Goal: Browse casually: Explore the website without a specific task or goal

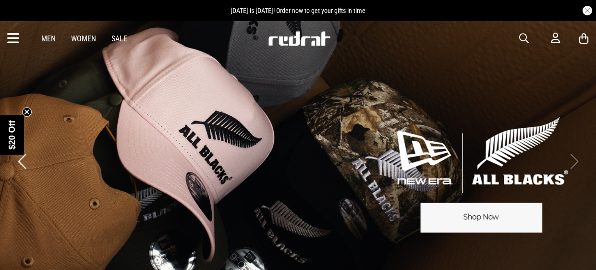
click at [80, 36] on link "Women" at bounding box center [83, 38] width 25 height 9
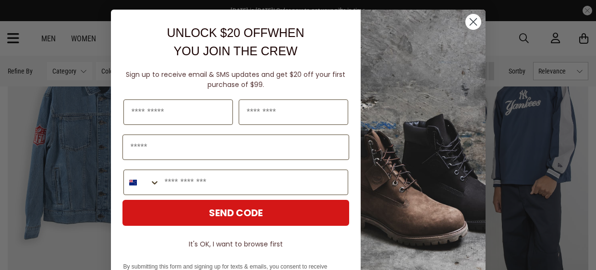
scroll to position [1824, 0]
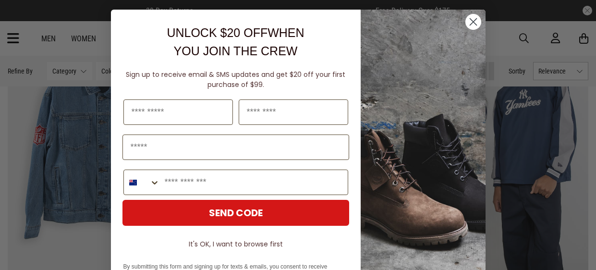
click at [473, 19] on circle "Close dialog" at bounding box center [473, 22] width 16 height 16
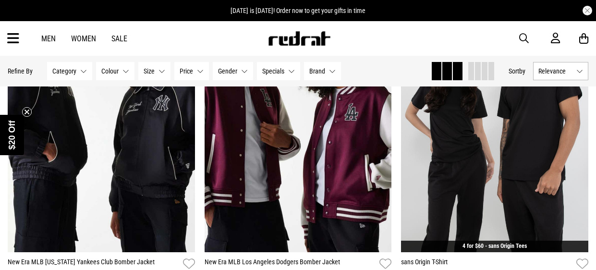
scroll to position [0, 0]
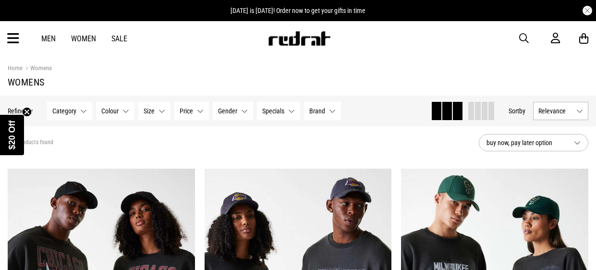
click at [562, 113] on span "Relevance" at bounding box center [555, 111] width 34 height 8
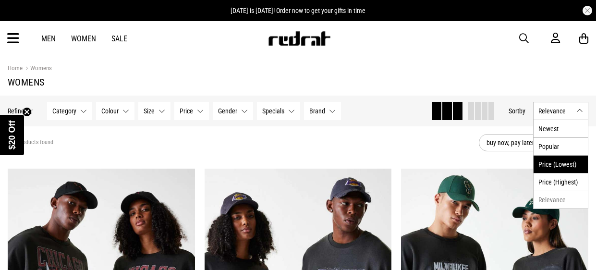
click at [556, 162] on li "Price (Lowest)" at bounding box center [560, 164] width 54 height 18
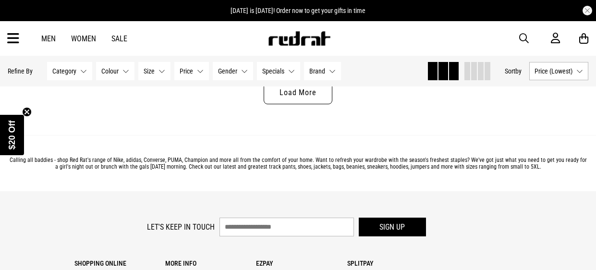
scroll to position [2804, 0]
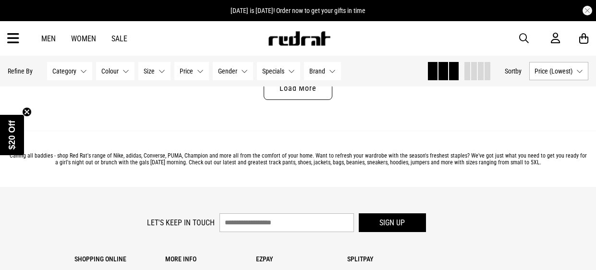
click at [297, 95] on link "Load More" at bounding box center [297, 88] width 68 height 23
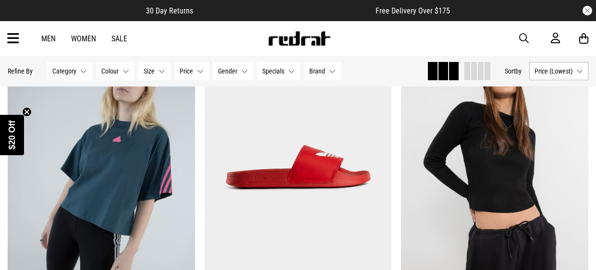
scroll to position [3459, 0]
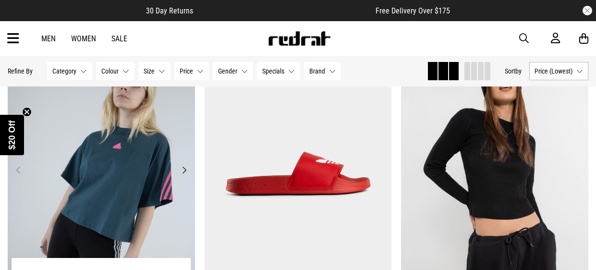
click at [179, 167] on button "Next" at bounding box center [184, 170] width 12 height 12
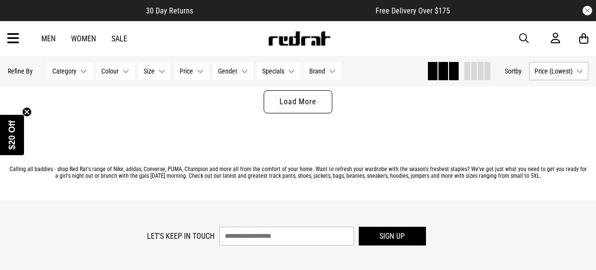
scroll to position [5465, 0]
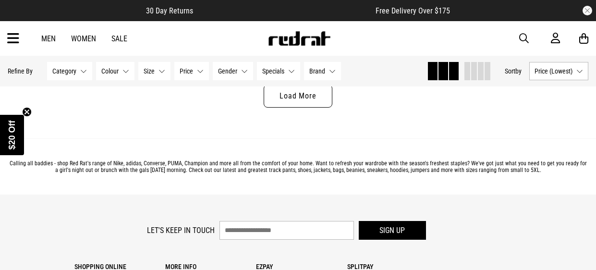
click at [316, 99] on link "Load More" at bounding box center [297, 95] width 68 height 23
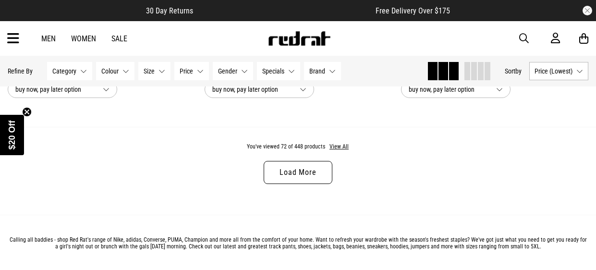
scroll to position [8057, 0]
click at [306, 179] on link "Load More" at bounding box center [297, 171] width 68 height 23
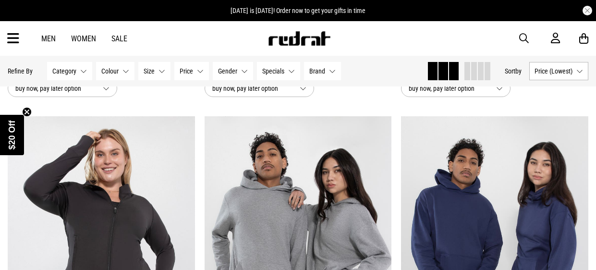
click at [72, 67] on span "Category" at bounding box center [64, 71] width 24 height 8
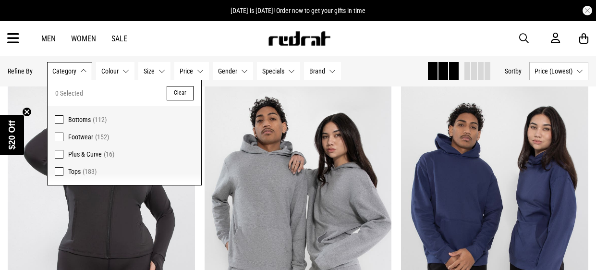
scroll to position [8092, 0]
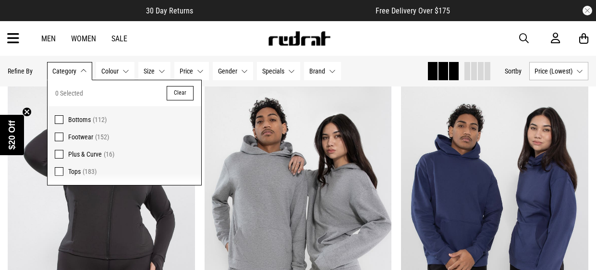
click at [58, 169] on span at bounding box center [59, 171] width 9 height 9
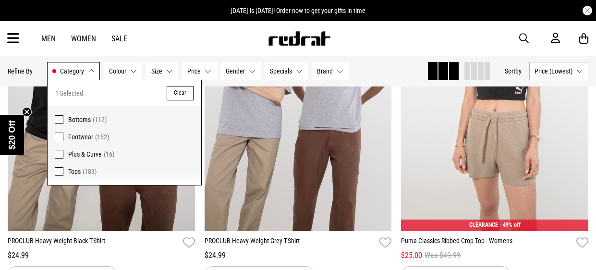
scroll to position [1545, 0]
click at [364, 39] on div "Men Women Sale Sign in New Back Footwear Back Mens Back Womens Back Youth & Kid…" at bounding box center [298, 38] width 596 height 35
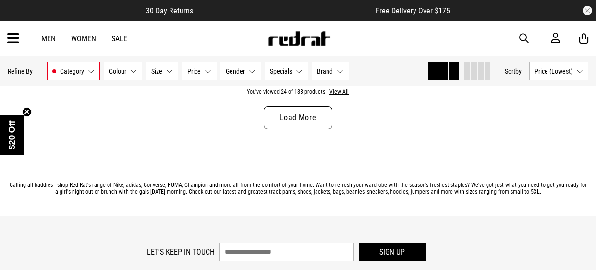
scroll to position [2784, 0]
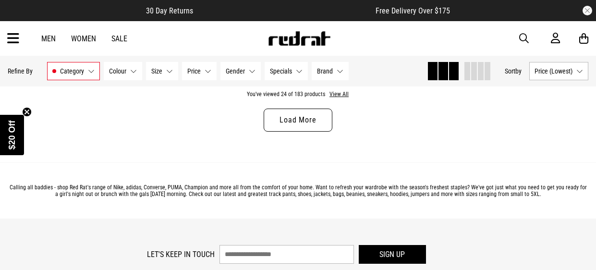
click at [307, 117] on link "Load More" at bounding box center [297, 119] width 68 height 23
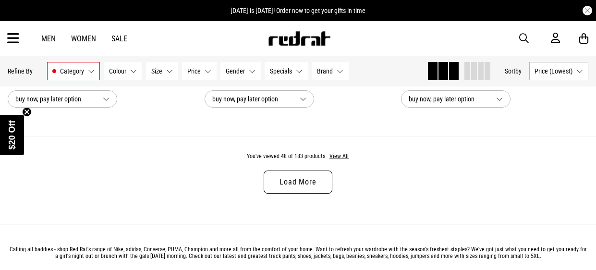
scroll to position [5406, 0]
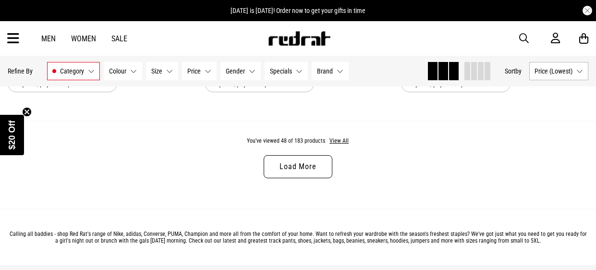
click at [310, 163] on link "Load More" at bounding box center [297, 166] width 68 height 23
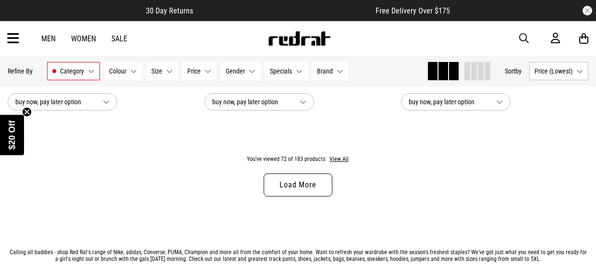
scroll to position [8057, 0]
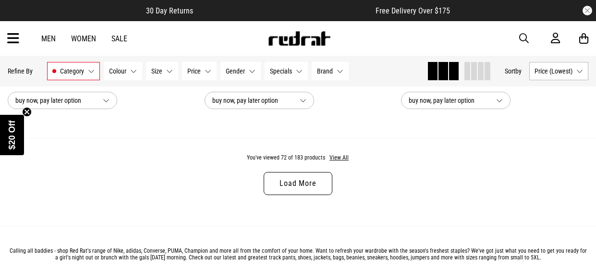
click at [306, 187] on link "Load More" at bounding box center [297, 183] width 68 height 23
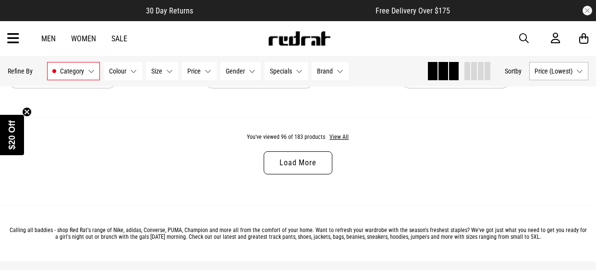
scroll to position [10740, 0]
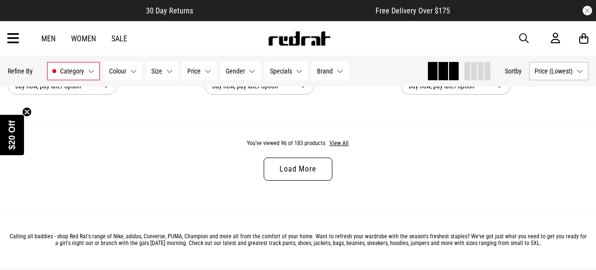
click at [314, 173] on link "Load More" at bounding box center [297, 168] width 68 height 23
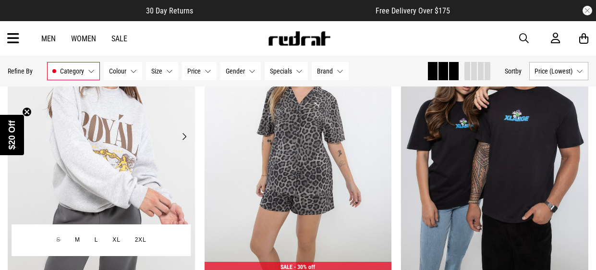
scroll to position [11174, 0]
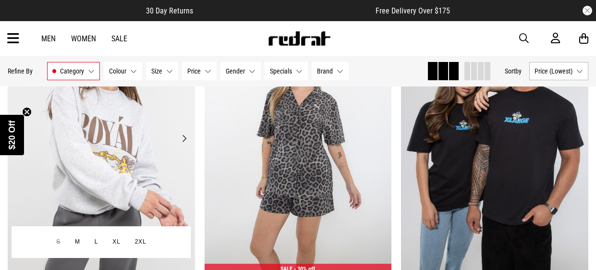
click at [179, 144] on button "Next" at bounding box center [184, 138] width 12 height 12
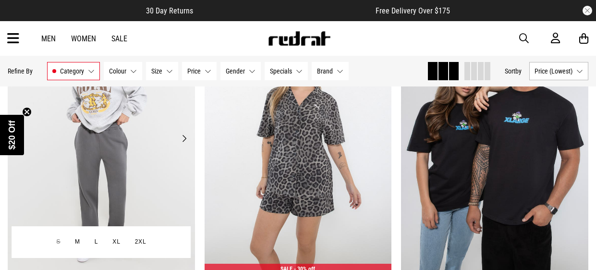
click at [179, 144] on button "Next" at bounding box center [184, 138] width 12 height 12
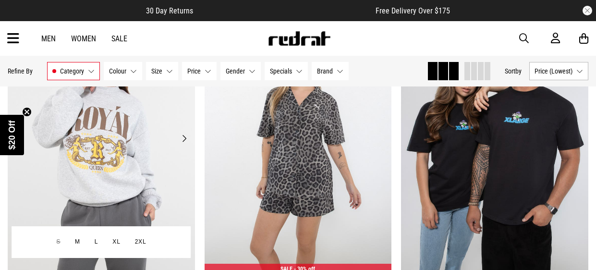
click at [179, 144] on button "Next" at bounding box center [184, 138] width 12 height 12
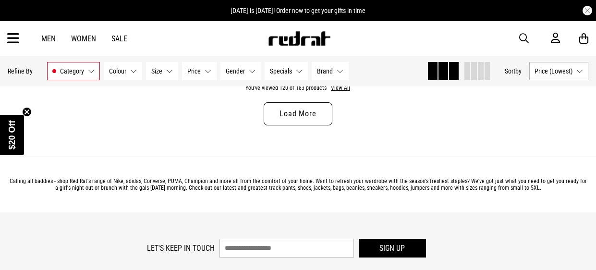
scroll to position [13469, 0]
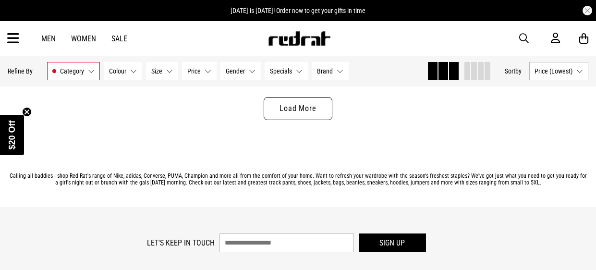
click at [309, 120] on link "Load More" at bounding box center [297, 108] width 68 height 23
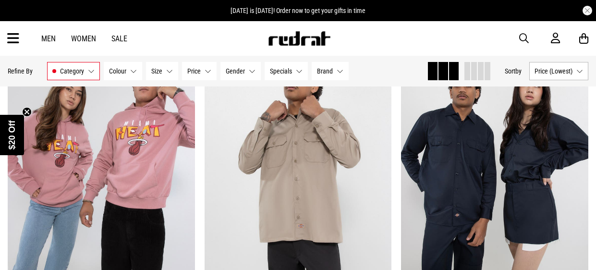
scroll to position [15819, 0]
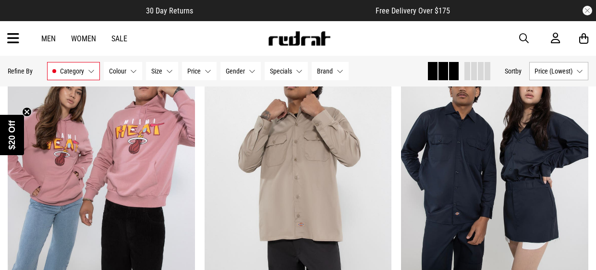
click at [14, 39] on icon at bounding box center [13, 39] width 12 height 16
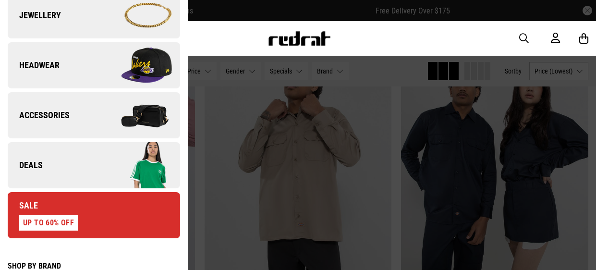
scroll to position [311, 0]
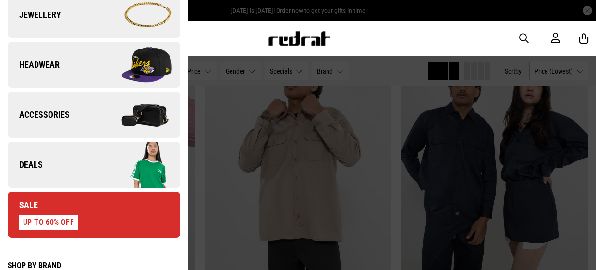
click at [142, 123] on img at bounding box center [137, 115] width 86 height 48
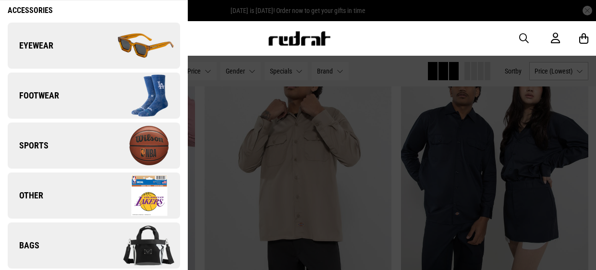
scroll to position [46, 0]
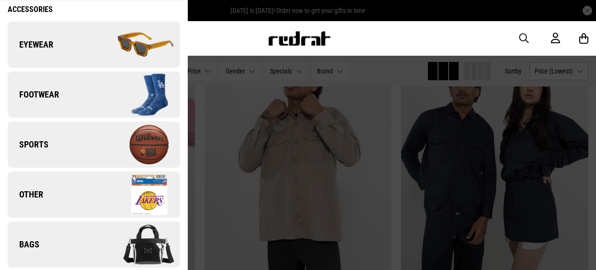
click at [160, 238] on img at bounding box center [137, 244] width 86 height 48
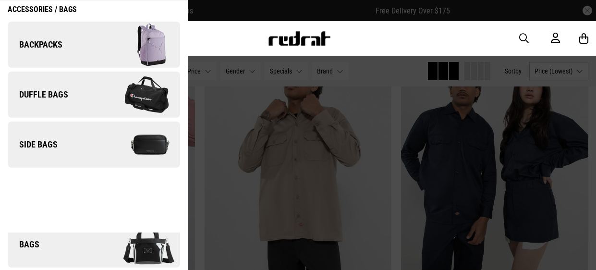
click at [143, 48] on img at bounding box center [137, 45] width 86 height 48
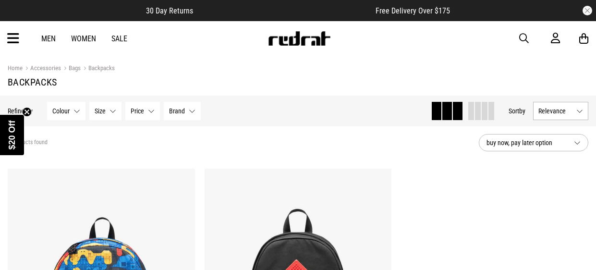
click at [22, 38] on div "Men Women Sale Sign in New Back Footwear Back Mens Back Womens Back Youth & Kid…" at bounding box center [298, 38] width 596 height 35
click at [13, 39] on icon at bounding box center [13, 39] width 12 height 16
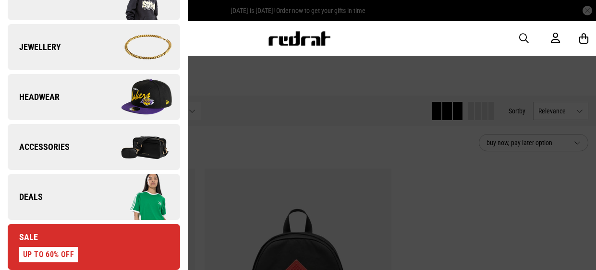
scroll to position [285, 0]
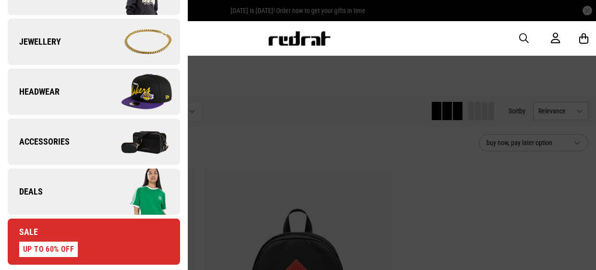
click at [102, 154] on img at bounding box center [137, 142] width 86 height 48
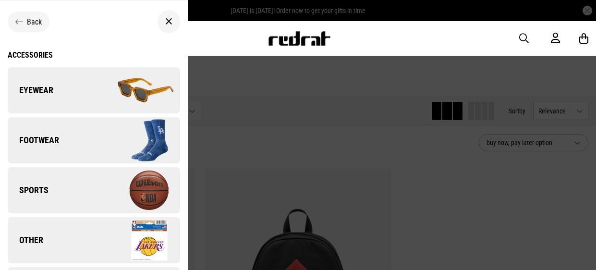
scroll to position [46, 0]
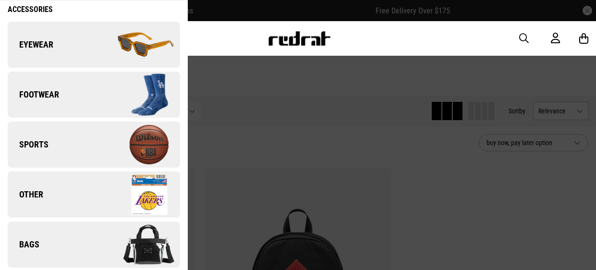
click at [120, 204] on img at bounding box center [137, 194] width 86 height 48
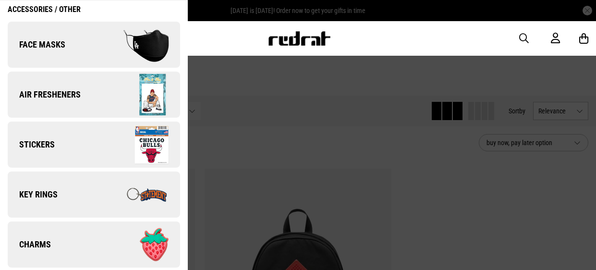
scroll to position [53, 0]
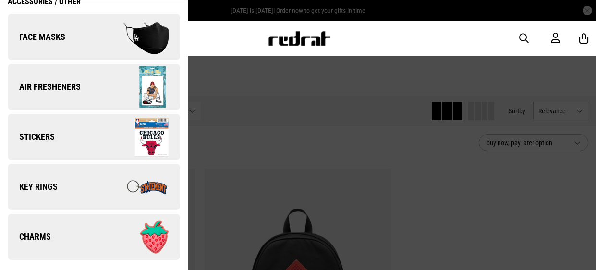
click at [139, 124] on img at bounding box center [137, 137] width 86 height 48
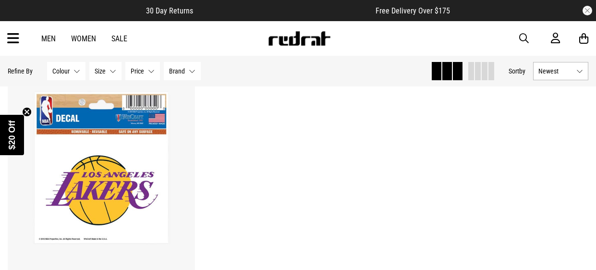
scroll to position [129, 0]
click at [13, 38] on icon at bounding box center [13, 39] width 12 height 16
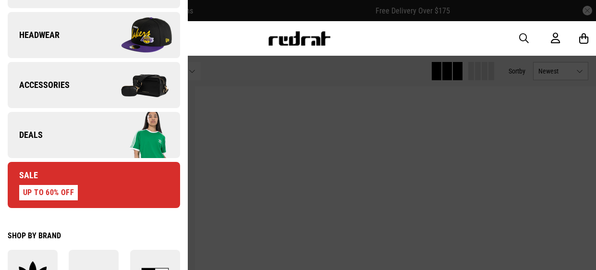
scroll to position [345, 0]
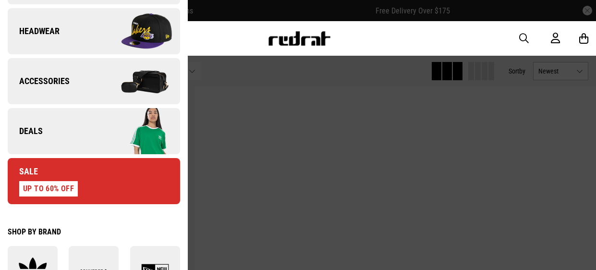
click at [105, 90] on img at bounding box center [137, 81] width 86 height 48
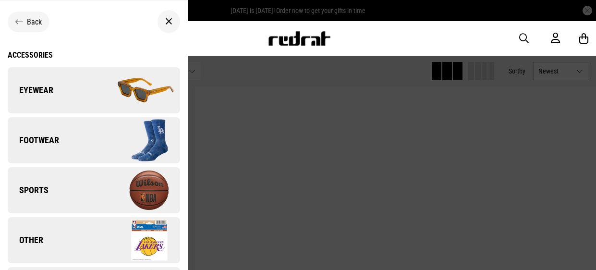
scroll to position [46, 0]
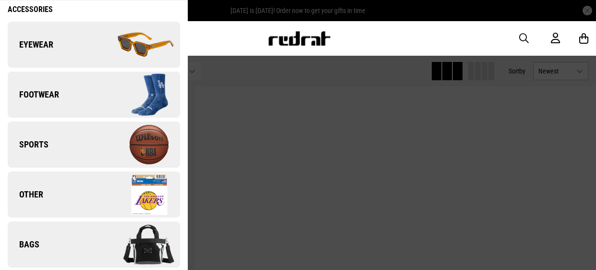
click at [124, 189] on img at bounding box center [137, 194] width 86 height 48
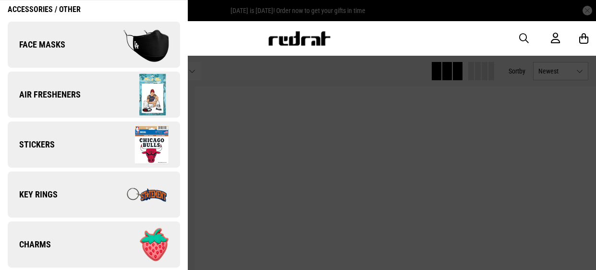
click at [106, 185] on img at bounding box center [137, 194] width 86 height 48
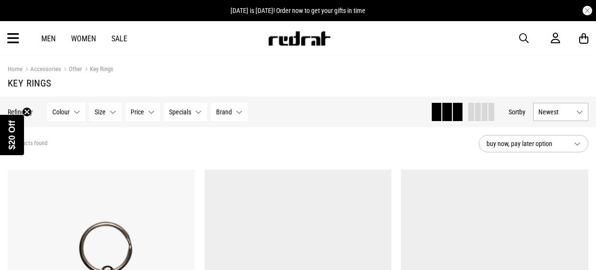
click at [15, 39] on icon at bounding box center [13, 39] width 12 height 16
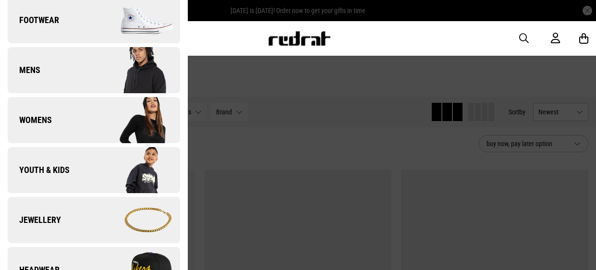
scroll to position [108, 0]
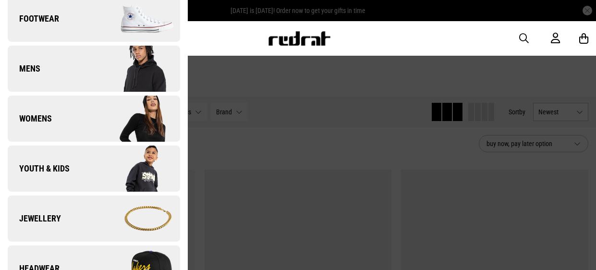
click at [131, 120] on img at bounding box center [137, 119] width 86 height 48
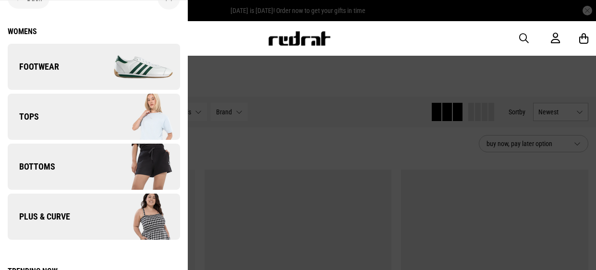
scroll to position [25, 0]
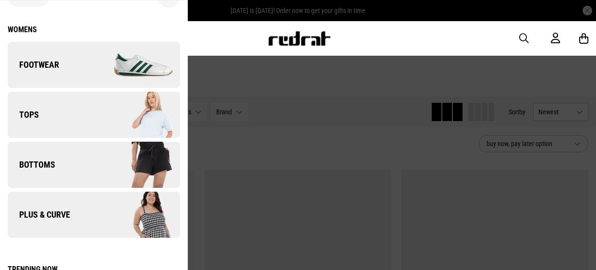
click at [132, 122] on img at bounding box center [137, 115] width 86 height 48
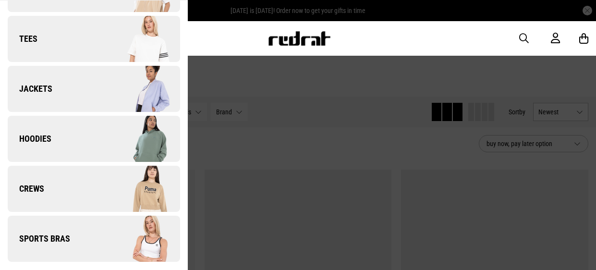
scroll to position [153, 0]
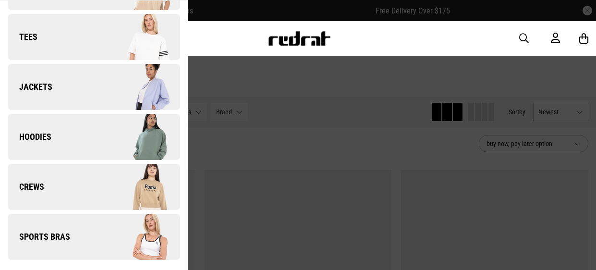
click at [160, 138] on img at bounding box center [137, 137] width 86 height 48
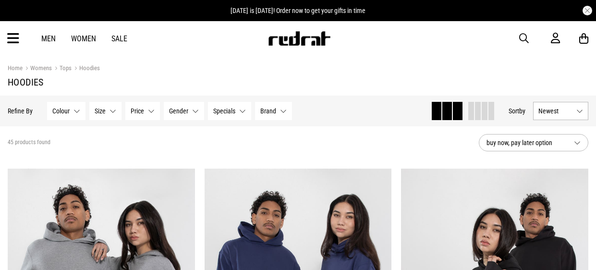
click at [568, 114] on span "Newest" at bounding box center [555, 111] width 34 height 8
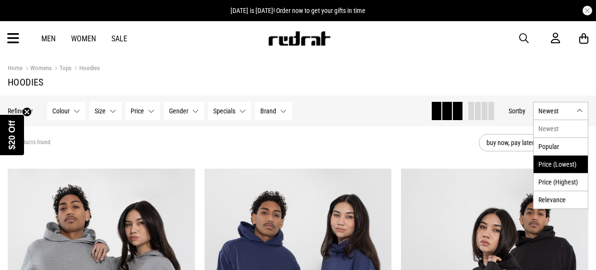
click at [564, 167] on li "Price (Lowest)" at bounding box center [560, 164] width 54 height 18
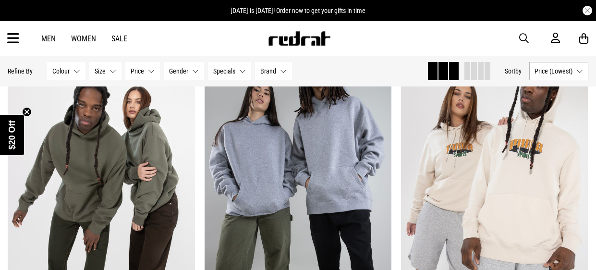
scroll to position [1213, 0]
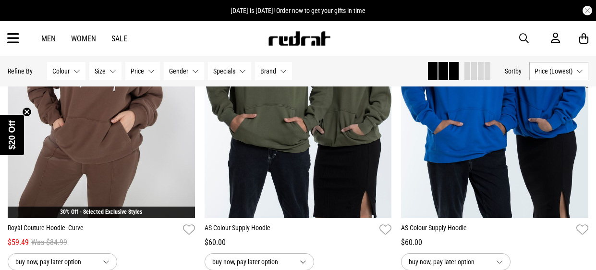
click at [20, 42] on div "Men Women Sale Sign in New Back Footwear Back Mens Back Womens Back Youth & Kid…" at bounding box center [298, 38] width 596 height 35
click at [9, 43] on icon at bounding box center [13, 39] width 12 height 16
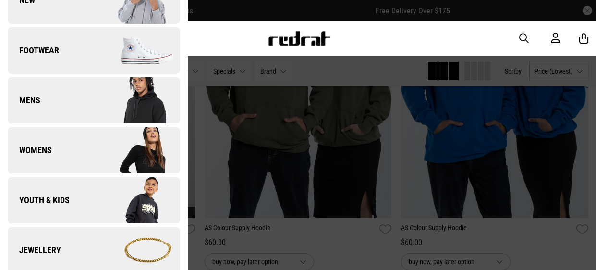
scroll to position [79, 0]
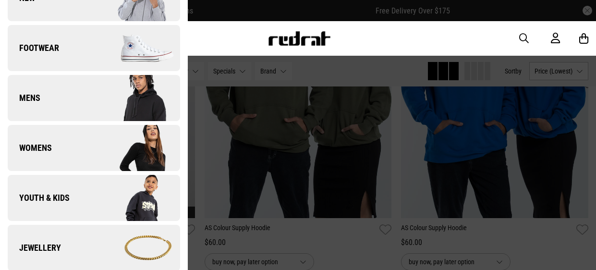
click at [103, 136] on img at bounding box center [137, 148] width 86 height 48
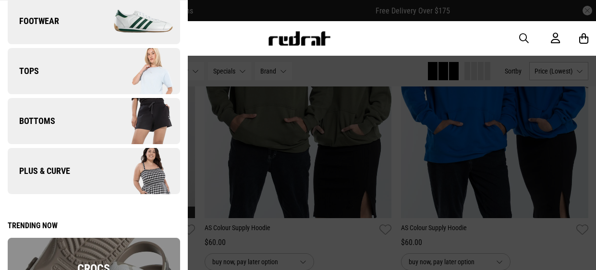
scroll to position [74, 0]
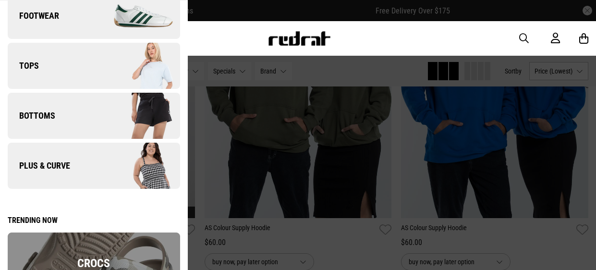
click at [162, 67] on img at bounding box center [137, 66] width 86 height 48
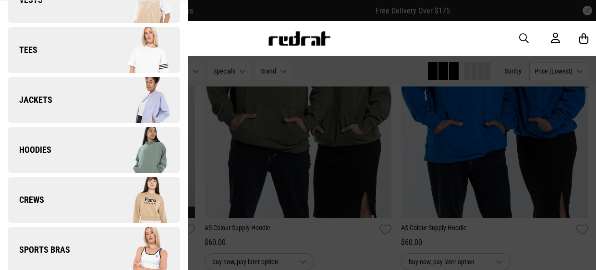
scroll to position [153, 0]
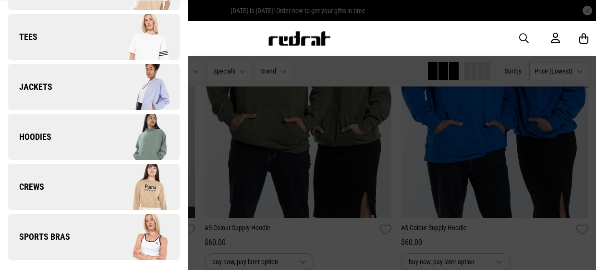
click at [124, 166] on img at bounding box center [137, 187] width 86 height 48
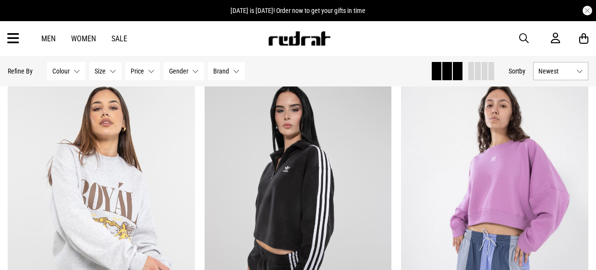
click at [549, 78] on button "Newest" at bounding box center [560, 71] width 55 height 18
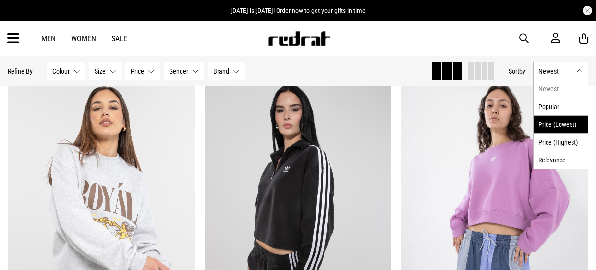
click at [559, 121] on li "Price (Lowest)" at bounding box center [560, 124] width 54 height 18
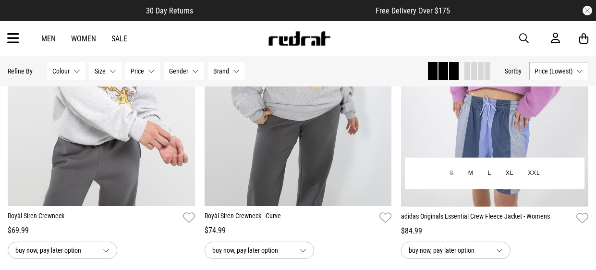
scroll to position [1221, 0]
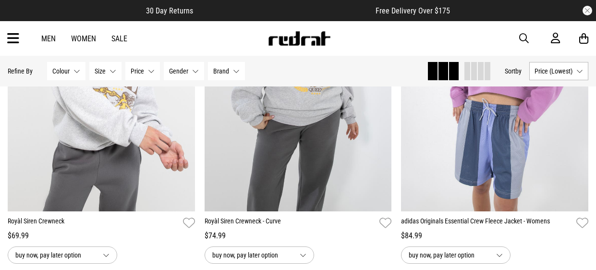
click at [121, 36] on link "Sale" at bounding box center [119, 38] width 16 height 9
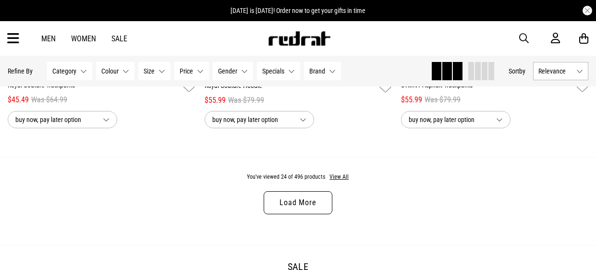
scroll to position [2745, 0]
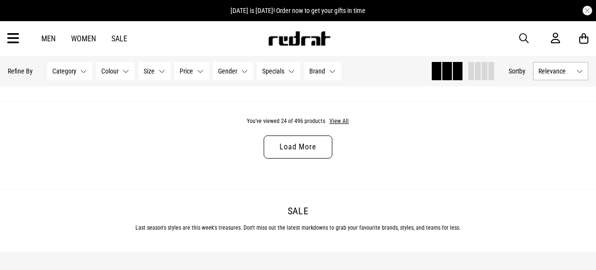
click at [565, 75] on button "Relevance" at bounding box center [560, 71] width 55 height 18
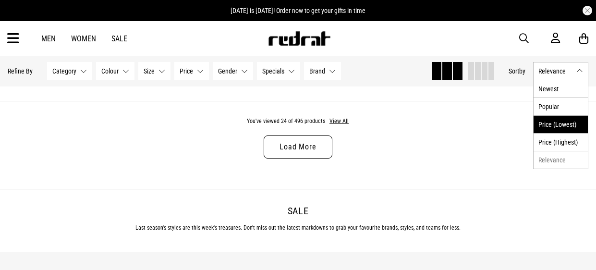
click at [563, 126] on li "Price (Lowest)" at bounding box center [560, 124] width 54 height 18
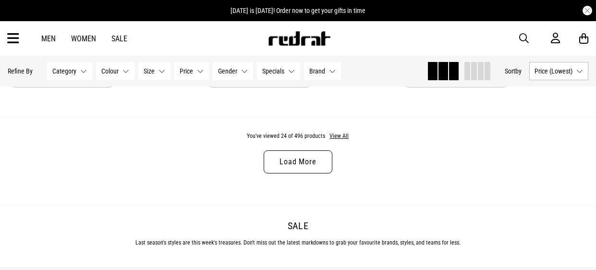
scroll to position [2731, 0]
click at [275, 165] on link "Load More" at bounding box center [297, 162] width 68 height 23
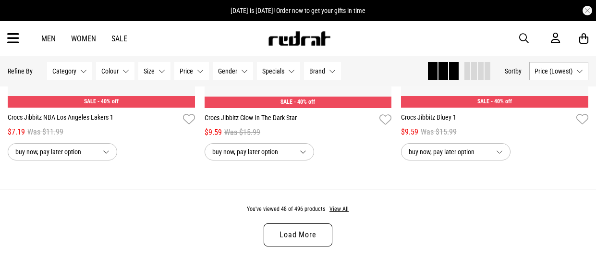
scroll to position [5331, 0]
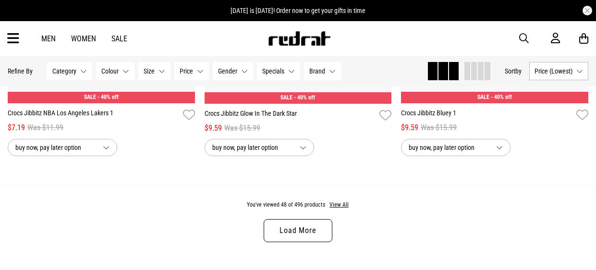
click at [327, 236] on link "Load More" at bounding box center [297, 230] width 68 height 23
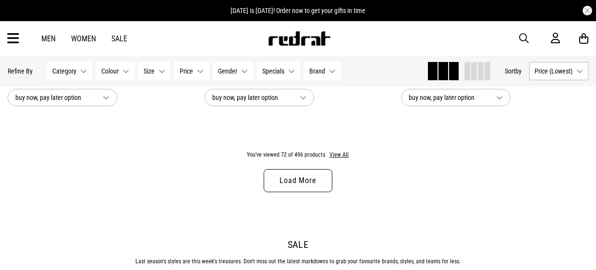
scroll to position [8053, 0]
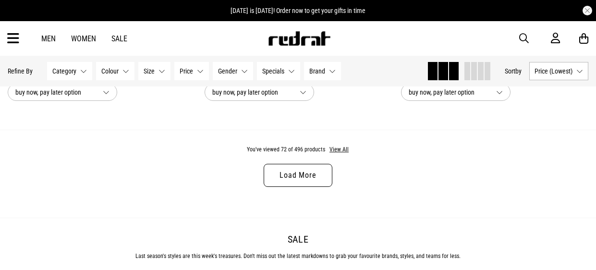
click at [311, 174] on link "Load More" at bounding box center [297, 175] width 68 height 23
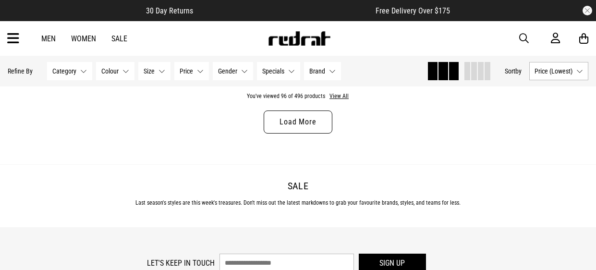
scroll to position [10776, 0]
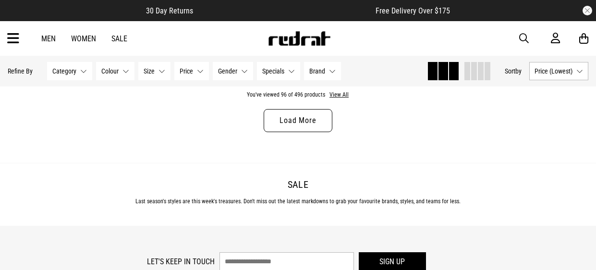
click at [297, 132] on link "Load More" at bounding box center [297, 120] width 68 height 23
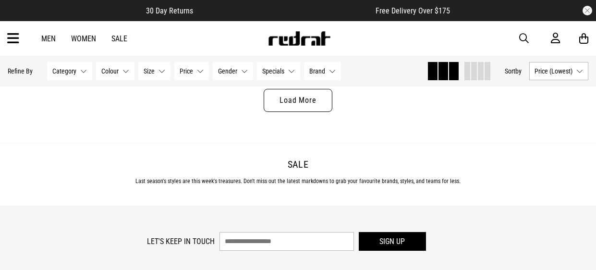
scroll to position [13468, 0]
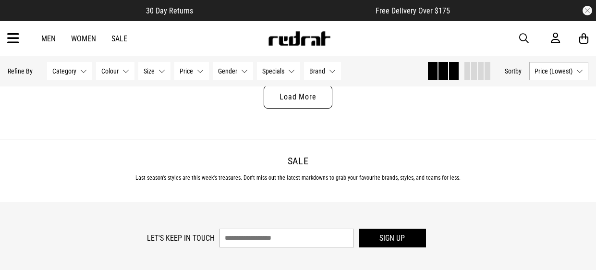
click at [303, 108] on link "Load More" at bounding box center [297, 96] width 68 height 23
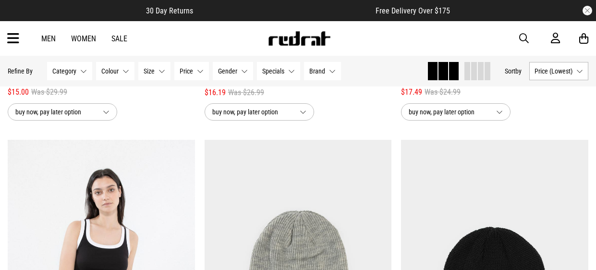
scroll to position [8681, 0]
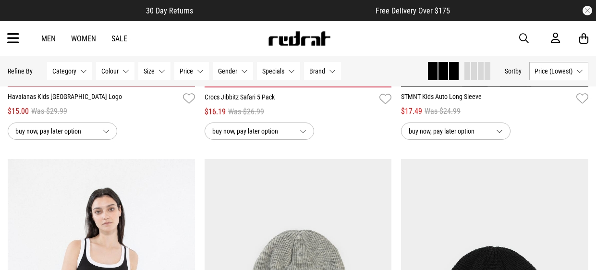
click at [478, 73] on span at bounding box center [481, 71] width 6 height 18
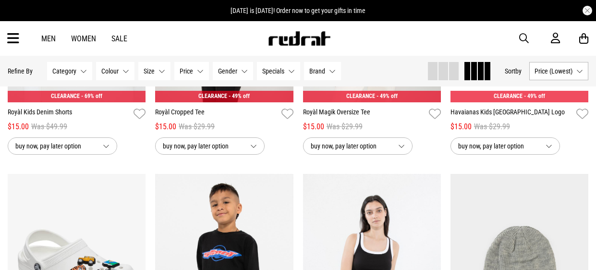
scroll to position [4762, 0]
